Goal: Find specific page/section: Find specific page/section

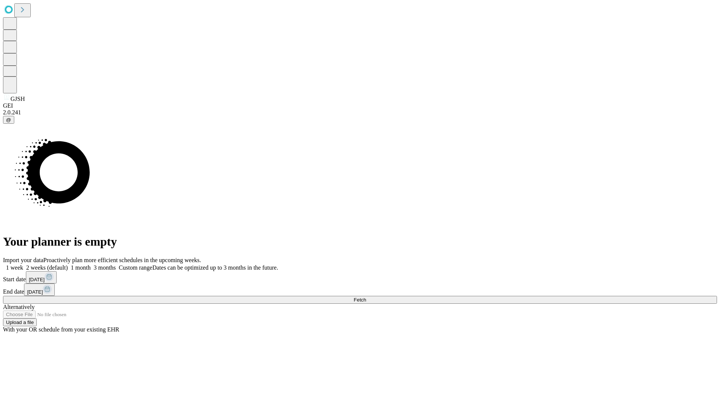
click at [366, 297] on span "Fetch" at bounding box center [359, 300] width 12 height 6
